Goal: Task Accomplishment & Management: Use online tool/utility

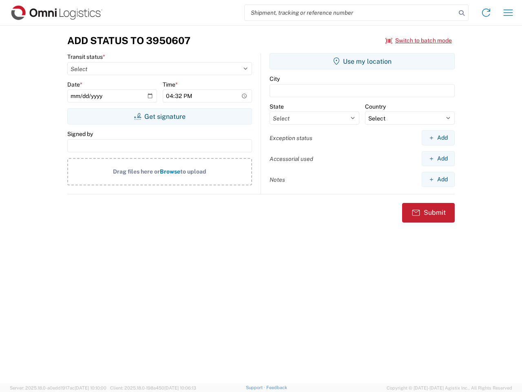
click at [350, 13] on input "search" at bounding box center [350, 12] width 211 height 15
click at [462, 13] on icon at bounding box center [461, 12] width 11 height 11
click at [486, 13] on icon at bounding box center [486, 12] width 13 height 13
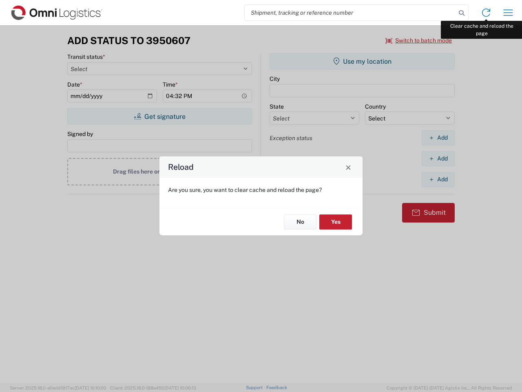
click at [508, 13] on div "Reload Are you sure, you want to clear cache and reload the page? No Yes" at bounding box center [261, 196] width 522 height 392
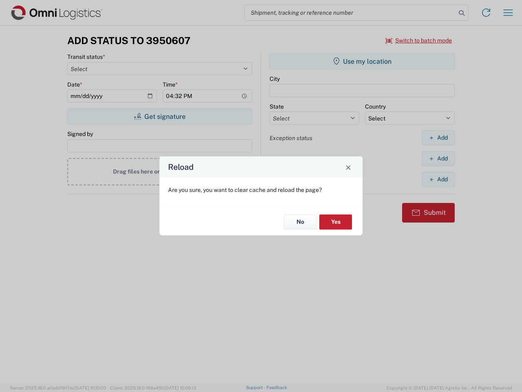
click at [419, 40] on div "Reload Are you sure, you want to clear cache and reload the page? No Yes" at bounding box center [261, 196] width 522 height 392
click at [159, 116] on div "Reload Are you sure, you want to clear cache and reload the page? No Yes" at bounding box center [261, 196] width 522 height 392
click at [362, 61] on div "Reload Are you sure, you want to clear cache and reload the page? No Yes" at bounding box center [261, 196] width 522 height 392
click at [438, 137] on div "Reload Are you sure, you want to clear cache and reload the page? No Yes" at bounding box center [261, 196] width 522 height 392
click at [438, 158] on div "Reload Are you sure, you want to clear cache and reload the page? No Yes" at bounding box center [261, 196] width 522 height 392
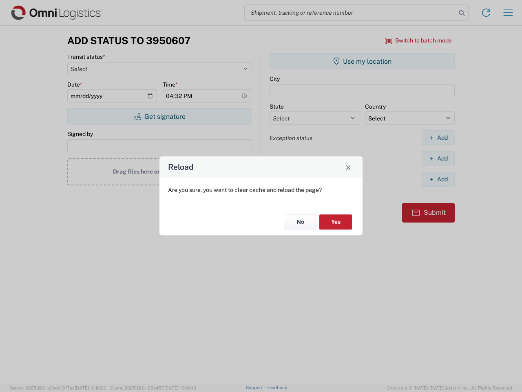
click at [438, 179] on div "Reload Are you sure, you want to clear cache and reload the page? No Yes" at bounding box center [261, 196] width 522 height 392
